Goal: Task Accomplishment & Management: Manage account settings

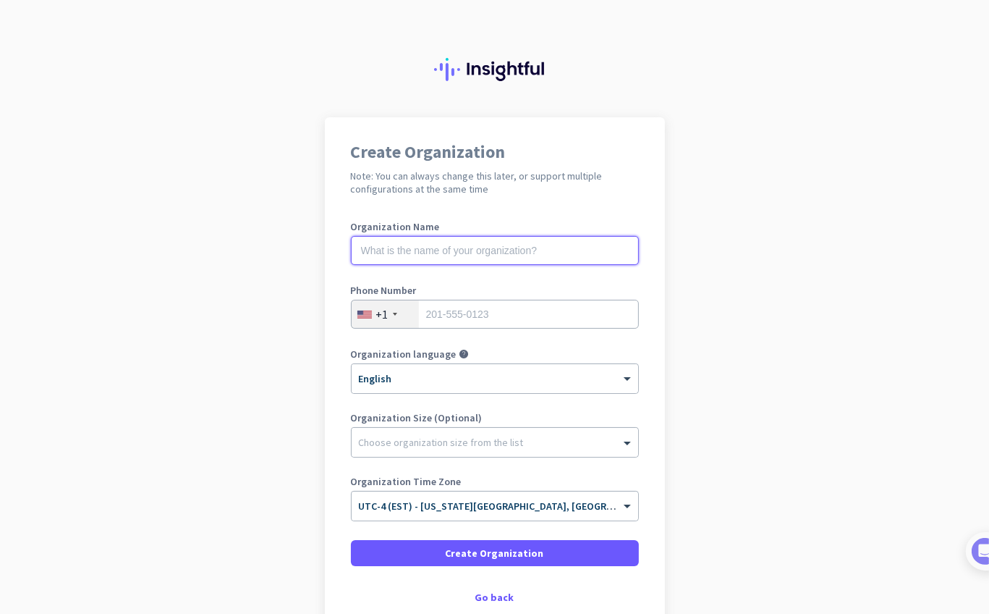
click at [489, 248] on input "text" at bounding box center [495, 250] width 288 height 29
type input "Jalasoft"
type input "5"
type input "75463290"
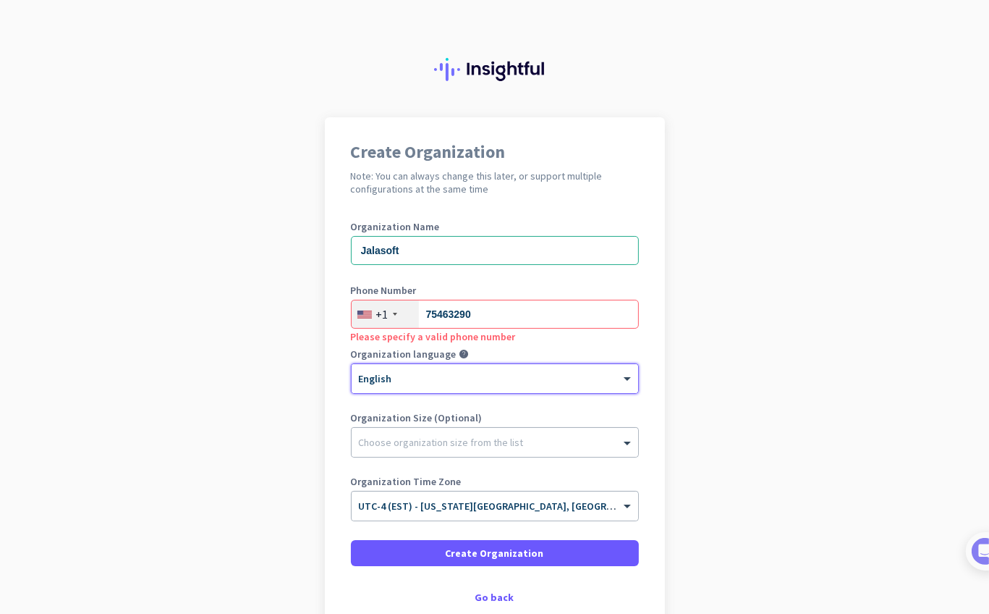
click at [397, 316] on div "+1" at bounding box center [385, 314] width 67 height 28
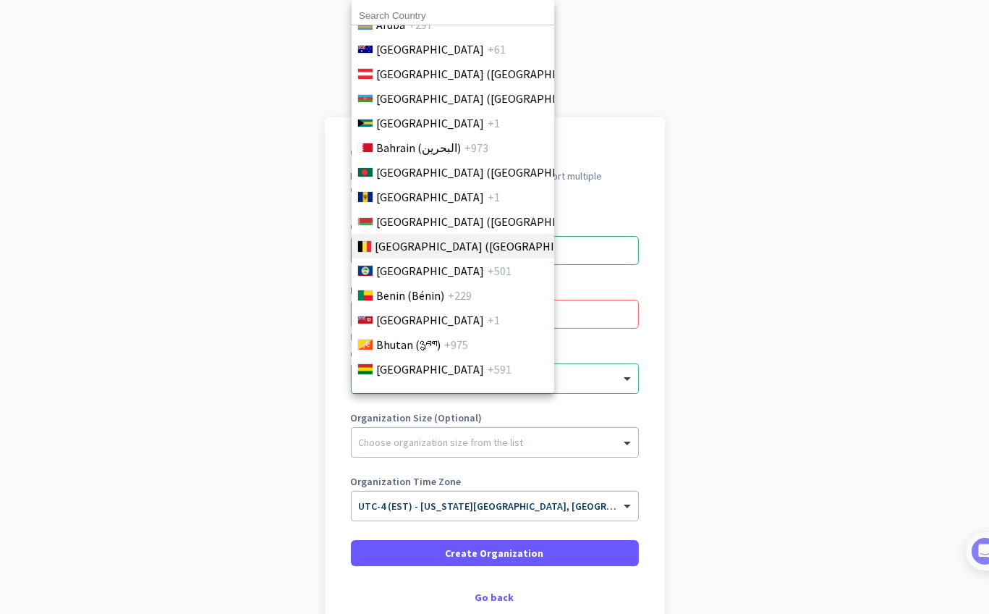
scroll to position [434, 0]
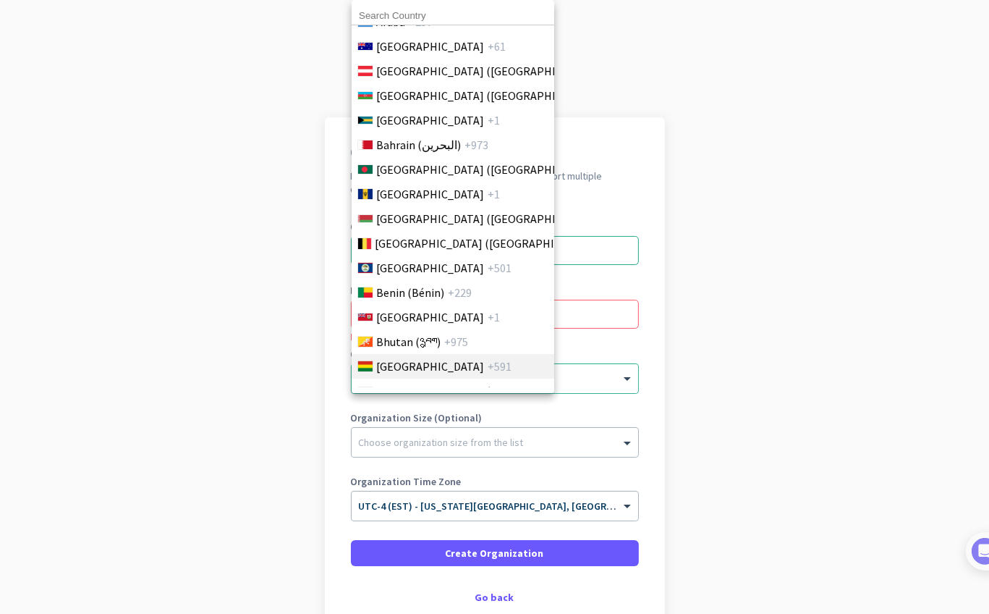
click at [488, 360] on span "+591" at bounding box center [500, 366] width 24 height 17
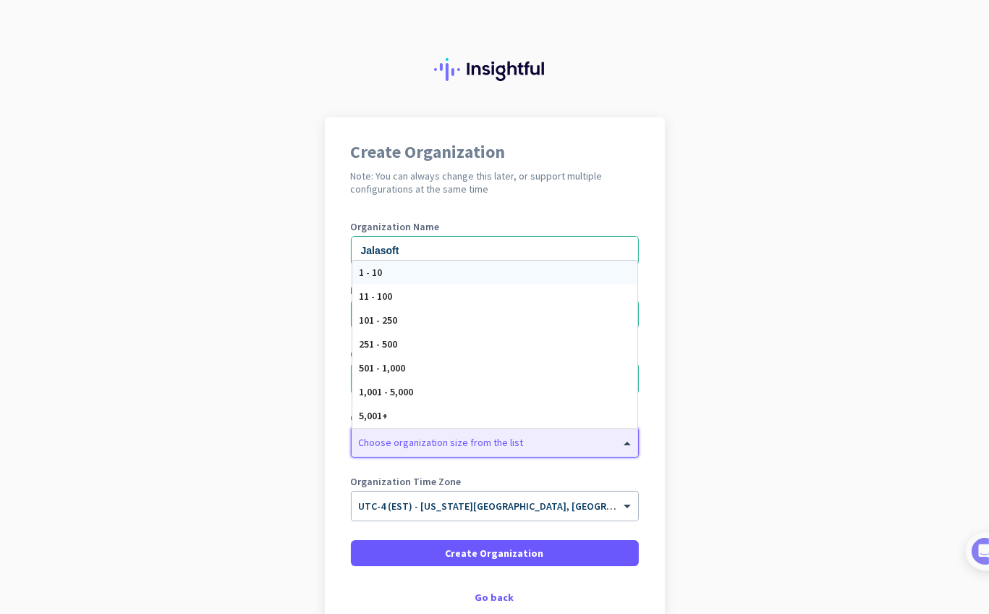
click at [459, 441] on div at bounding box center [495, 438] width 287 height 14
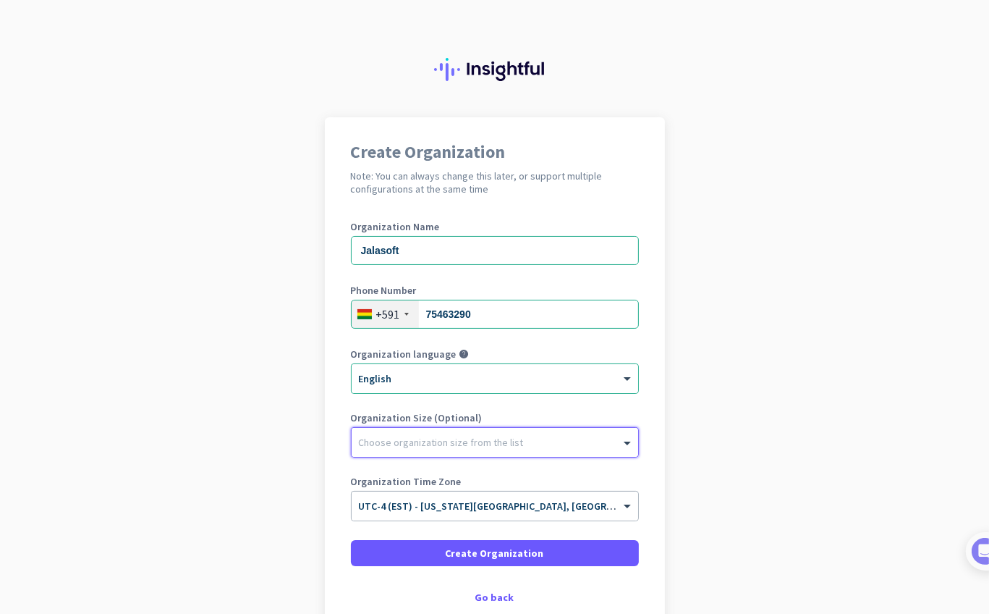
click at [459, 441] on div at bounding box center [495, 438] width 287 height 14
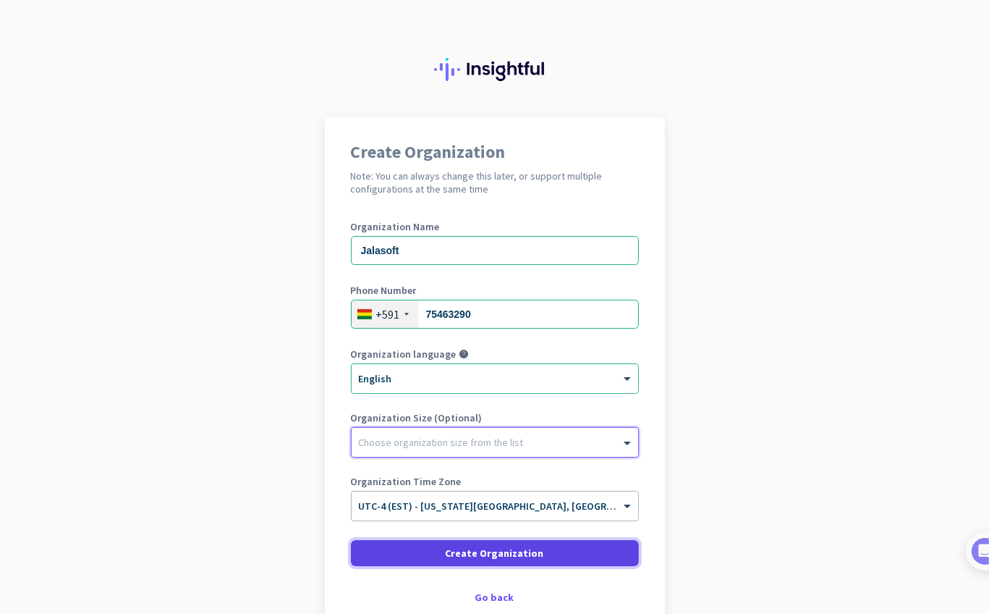
click at [444, 554] on span at bounding box center [495, 553] width 288 height 35
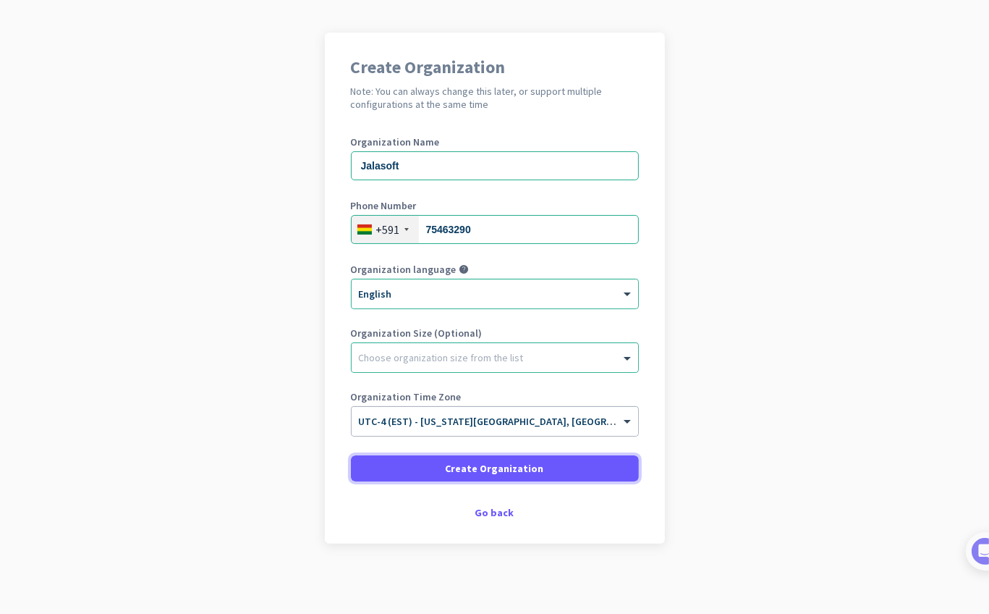
scroll to position [87, 0]
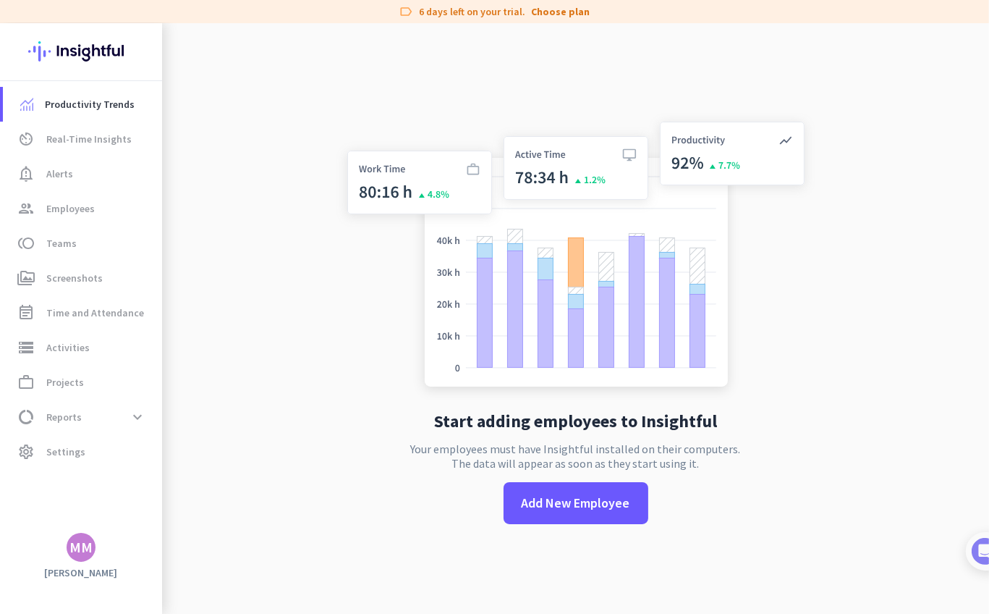
click at [90, 545] on div "MM" at bounding box center [80, 547] width 23 height 14
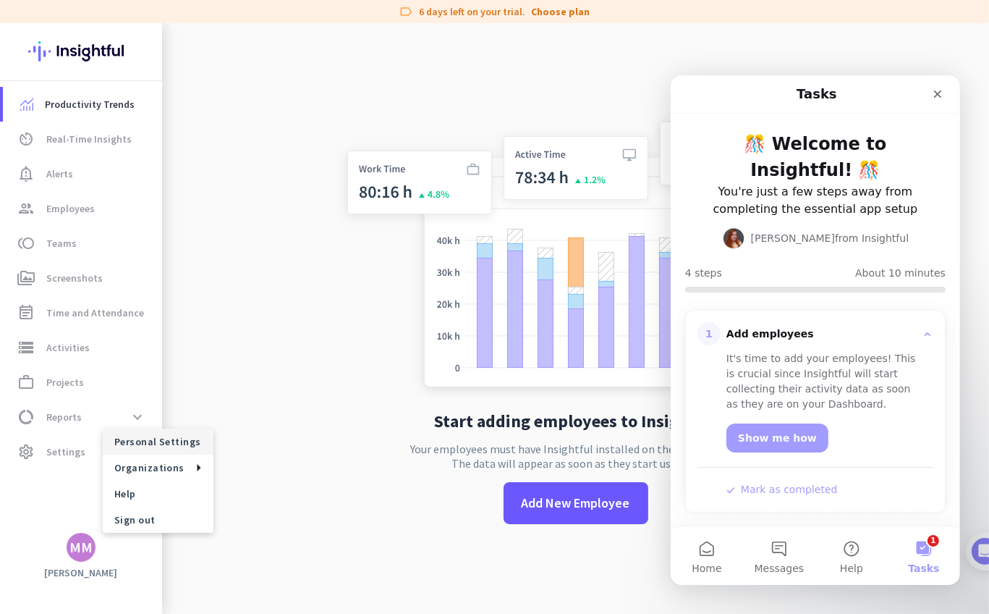
click at [129, 445] on span "Personal Settings" at bounding box center [158, 441] width 88 height 13
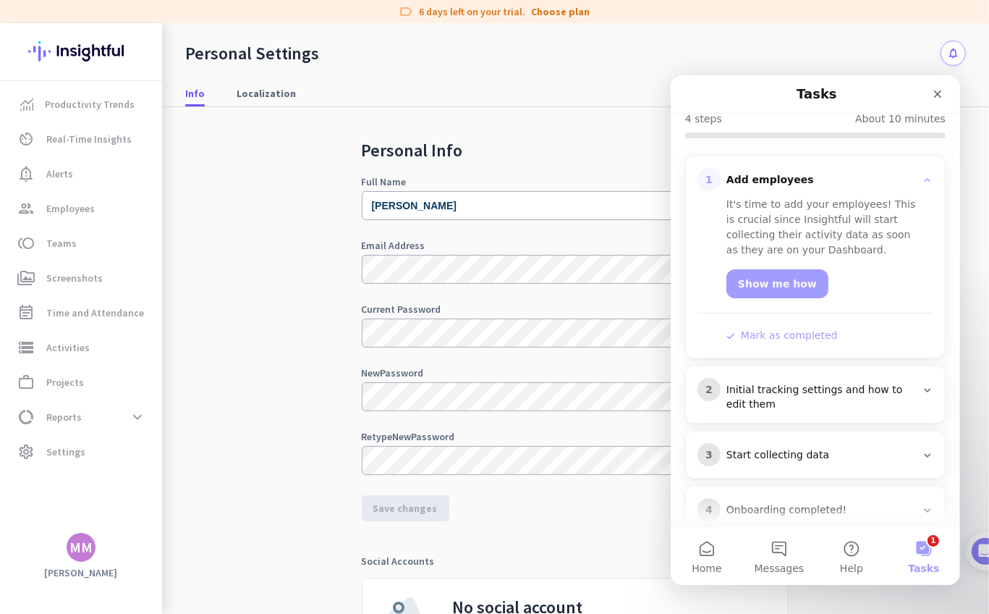
scroll to position [155, 0]
click at [124, 92] on link "Productivity Trends" at bounding box center [82, 104] width 159 height 35
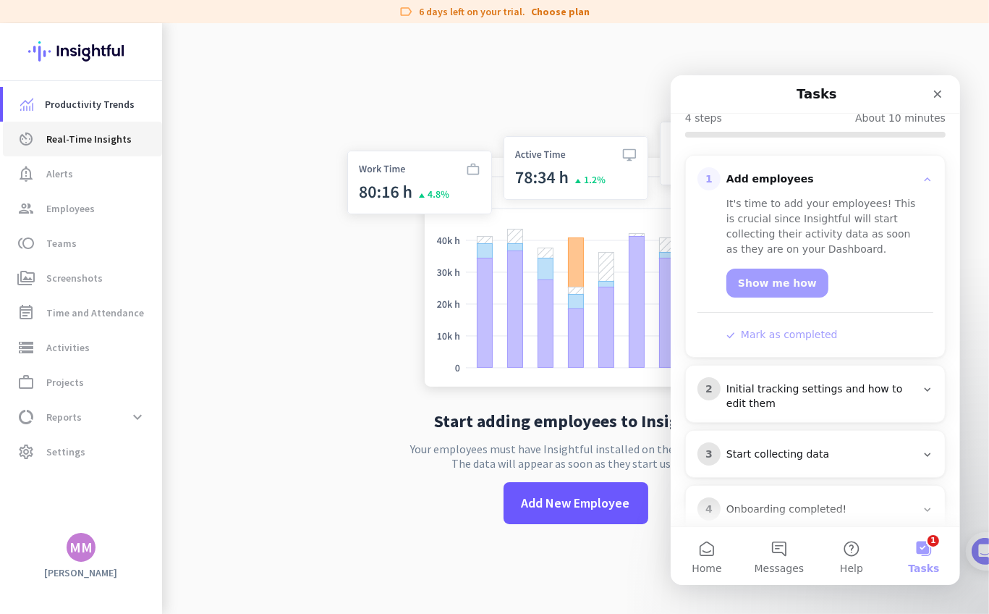
click at [97, 146] on span "Real-Time Insights" at bounding box center [88, 138] width 85 height 17
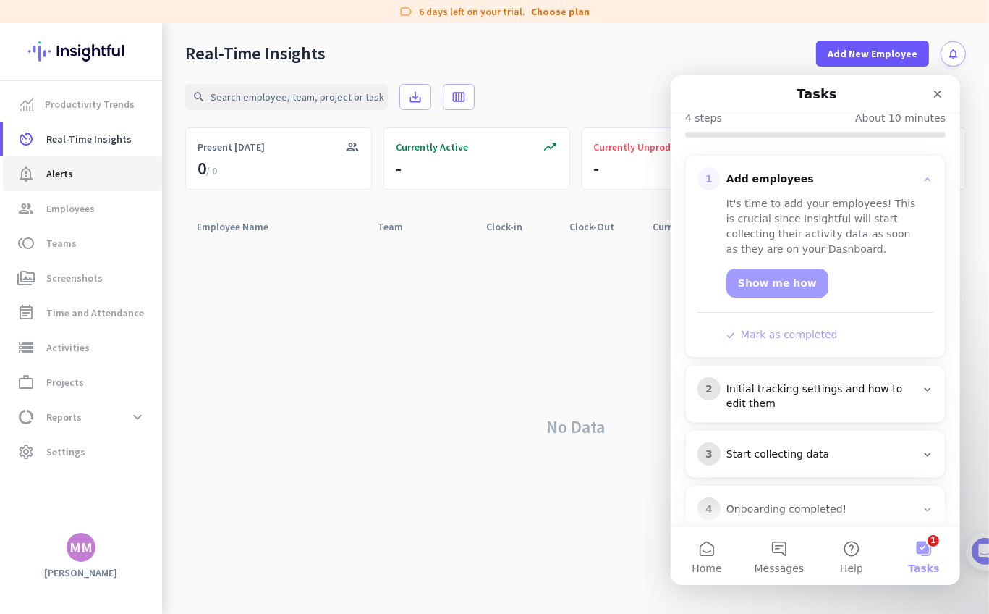
click at [91, 172] on span "notification_important Alerts" at bounding box center [82, 173] width 136 height 17
click at [74, 207] on span "Employees" at bounding box center [70, 208] width 48 height 17
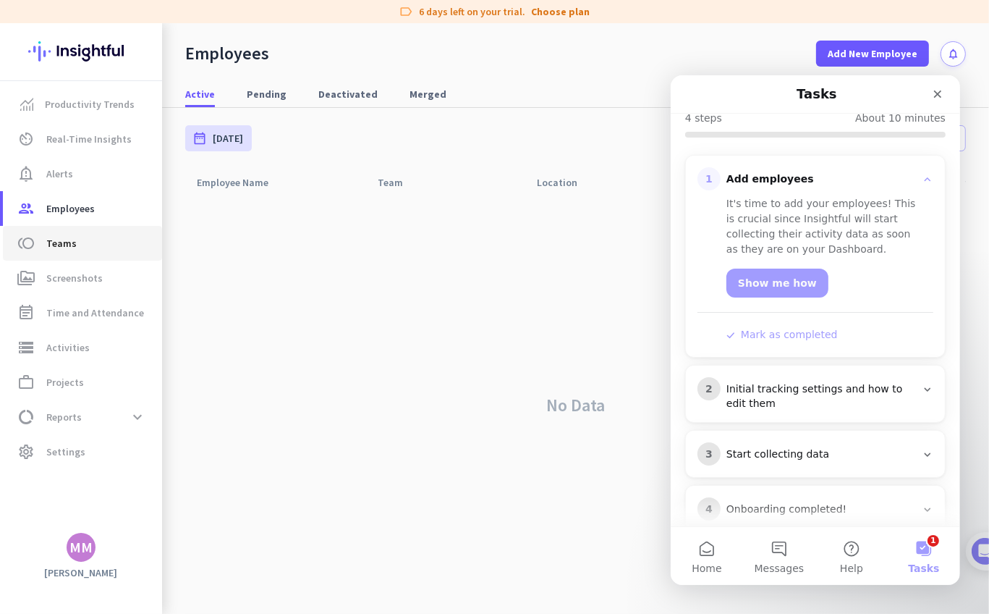
click at [67, 241] on span "Teams" at bounding box center [61, 242] width 30 height 17
click at [62, 289] on link "perm_media Screenshots" at bounding box center [82, 278] width 159 height 35
click at [75, 317] on span "Time and Attendance" at bounding box center [95, 312] width 98 height 17
click at [73, 353] on span "Activities" at bounding box center [67, 347] width 43 height 17
click at [72, 388] on span "Projects" at bounding box center [65, 381] width 38 height 17
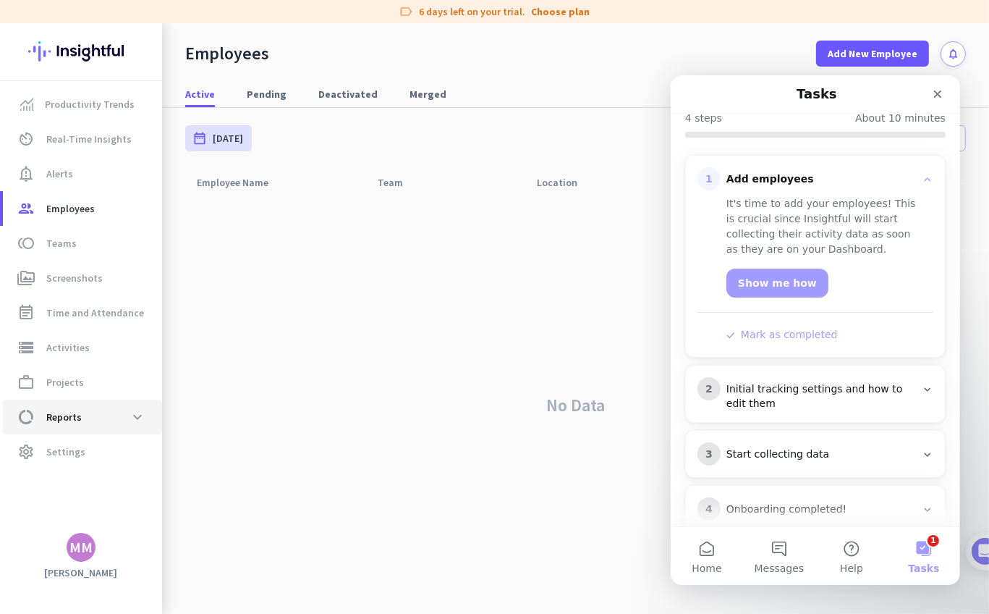
click at [80, 433] on link "data_usage Reports expand_more" at bounding box center [82, 416] width 159 height 35
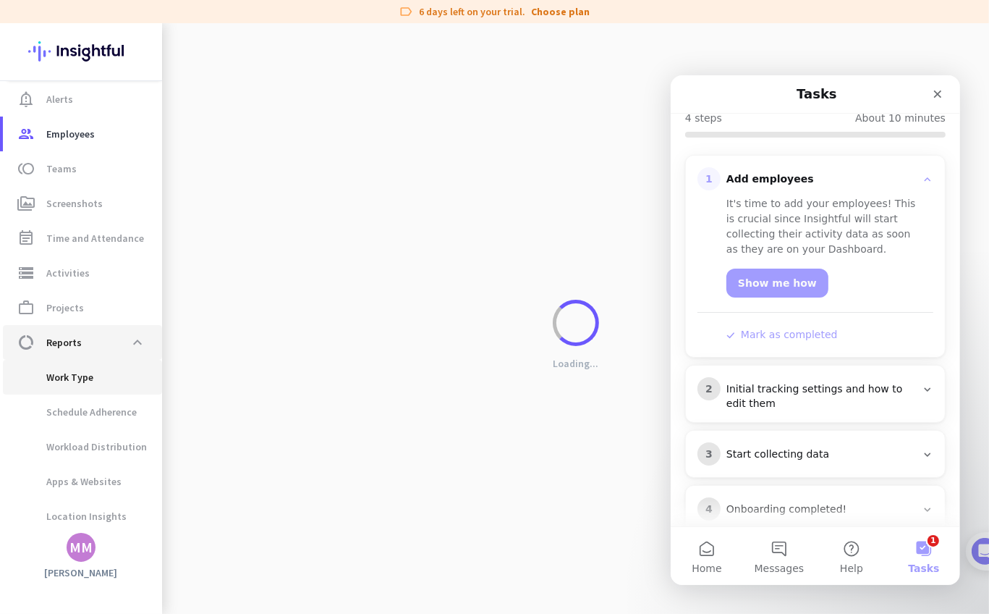
scroll to position [75, 0]
click at [83, 376] on span "Work Type" at bounding box center [53, 376] width 79 height 35
click at [85, 326] on link "data_usage Reports expand_less" at bounding box center [82, 341] width 159 height 35
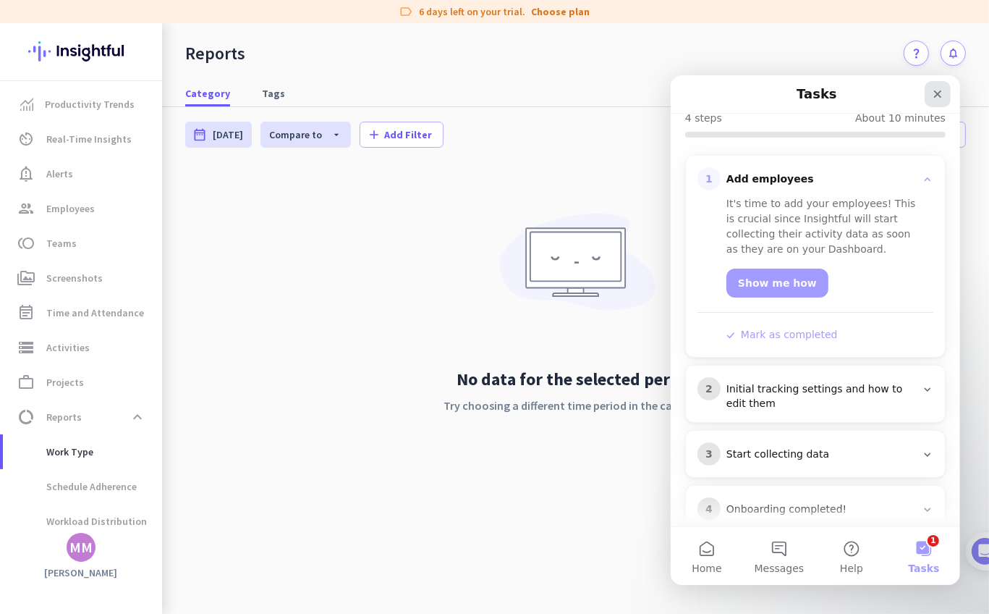
click at [934, 96] on icon "Close" at bounding box center [938, 94] width 8 height 8
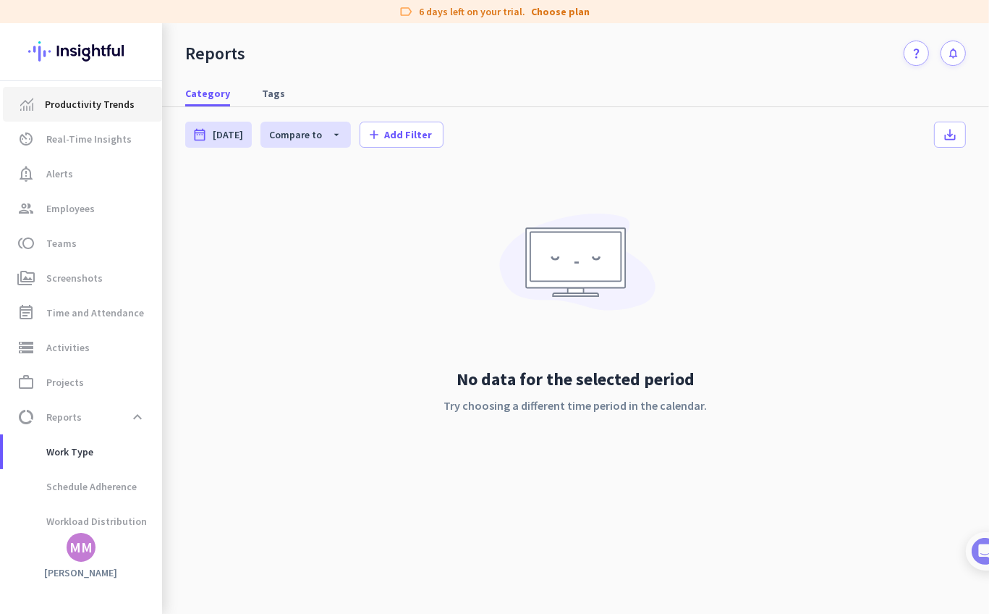
click at [71, 91] on link "Productivity Trends" at bounding box center [82, 104] width 159 height 35
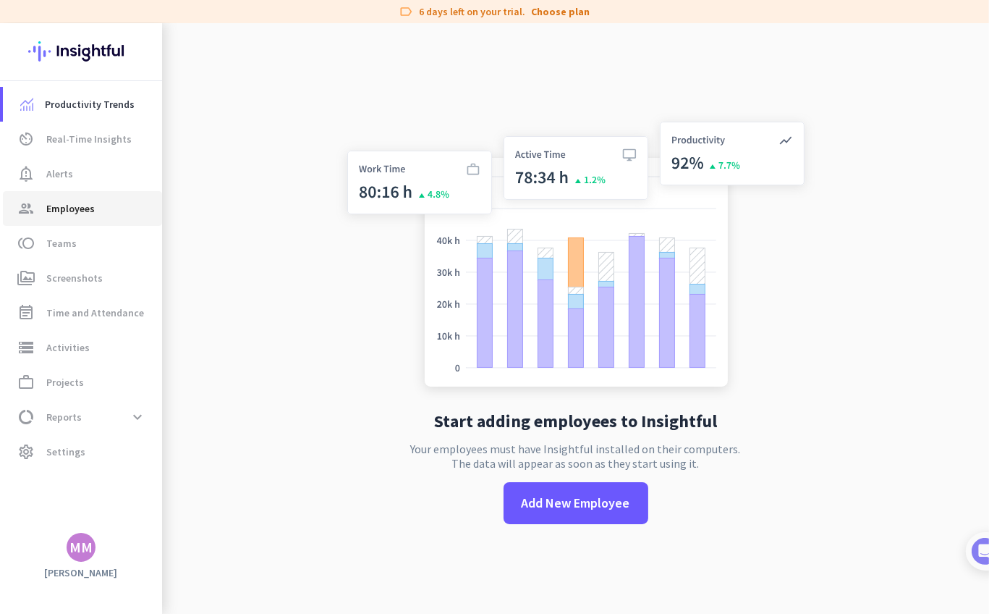
click at [81, 221] on link "group Employees" at bounding box center [82, 208] width 159 height 35
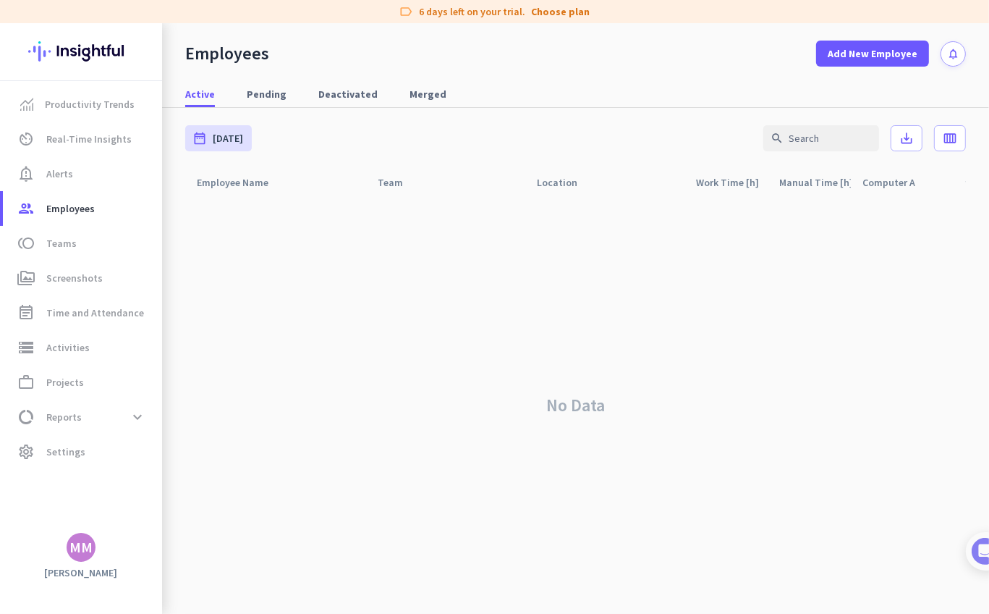
click at [77, 554] on div "MM" at bounding box center [80, 547] width 23 height 14
click at [159, 516] on span "Sign out" at bounding box center [158, 519] width 88 height 13
